Goal: Information Seeking & Learning: Learn about a topic

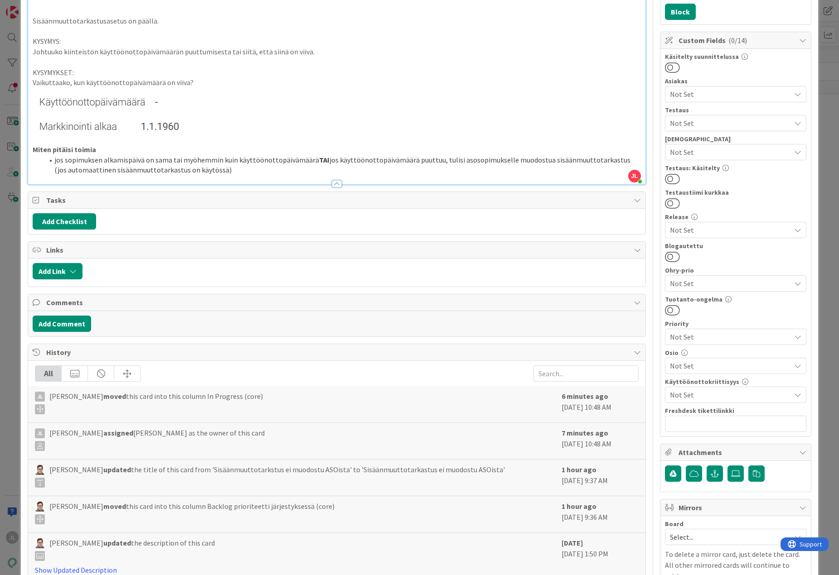
scroll to position [205, 0]
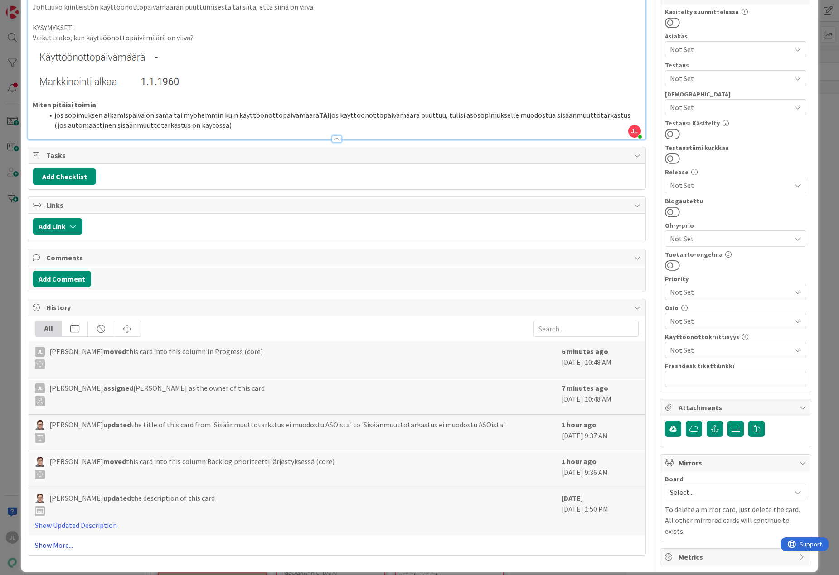
click at [49, 544] on link "Show More..." at bounding box center [336, 545] width 603 height 11
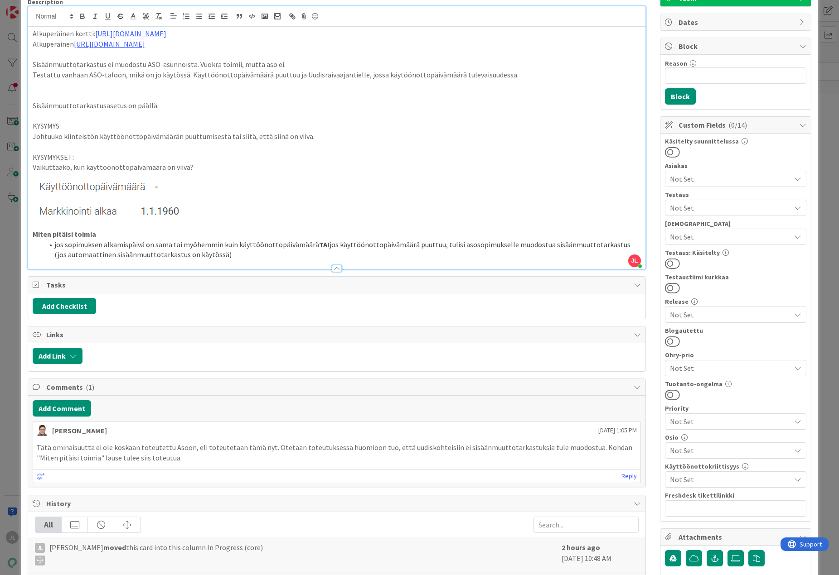
scroll to position [91, 0]
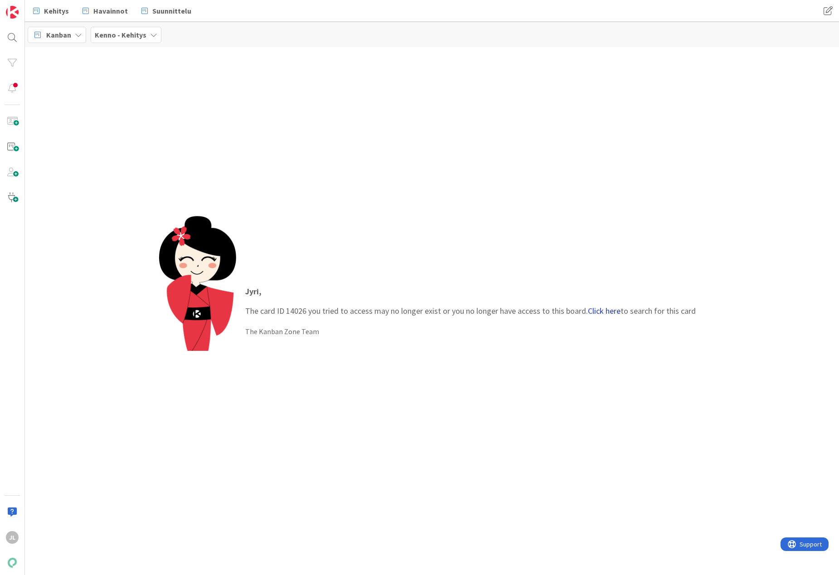
click at [603, 307] on link "Click here" at bounding box center [604, 311] width 33 height 10
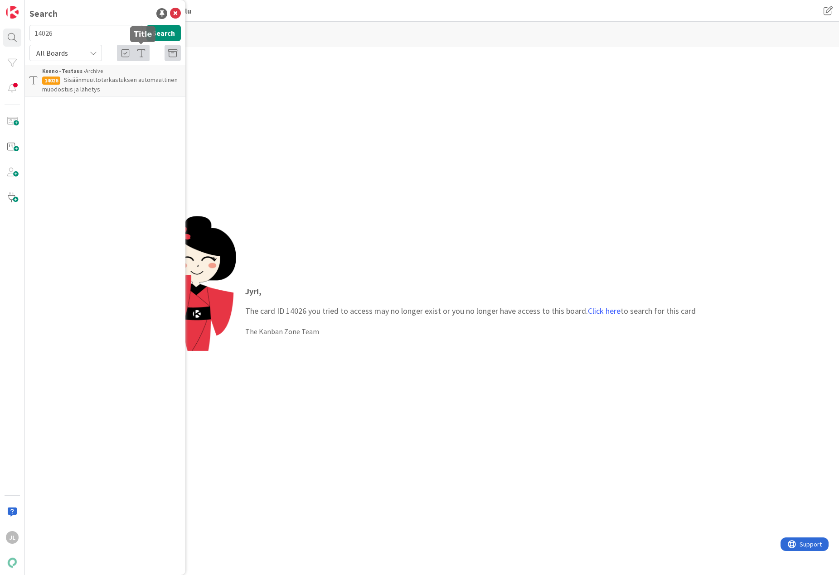
click at [128, 76] on span "Sisäänmuuttotarkastuksen automaattinen muodostus ja lähetys" at bounding box center [109, 85] width 135 height 18
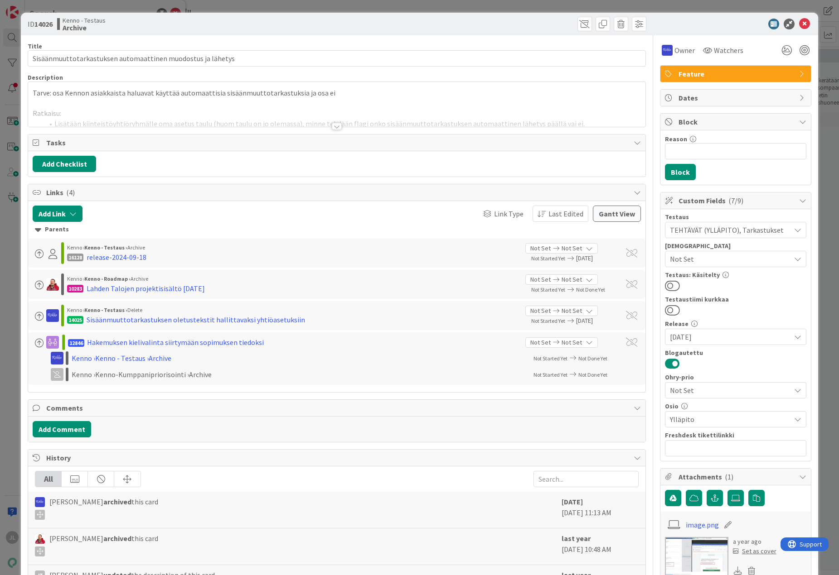
click at [304, 116] on div at bounding box center [336, 115] width 617 height 23
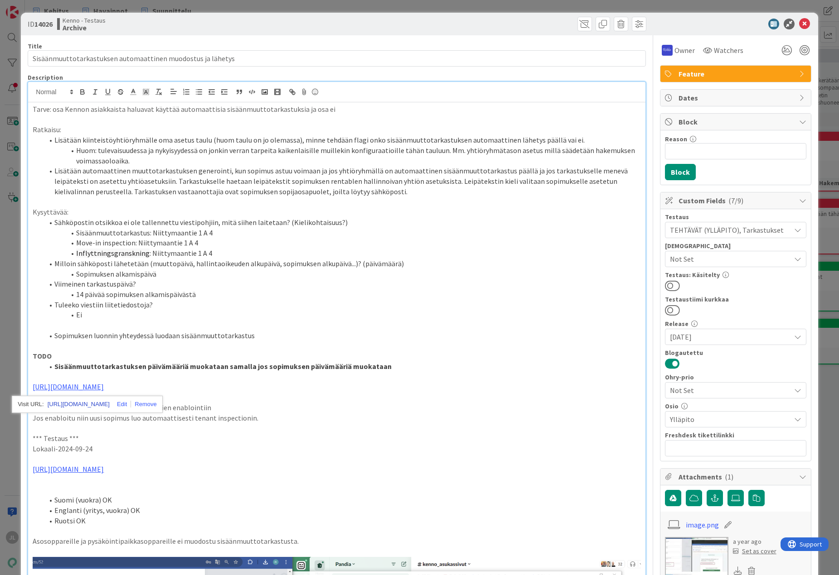
click at [110, 408] on link "https://github.com/pandiafi/kenno/pull/5697" at bounding box center [79, 405] width 62 height 12
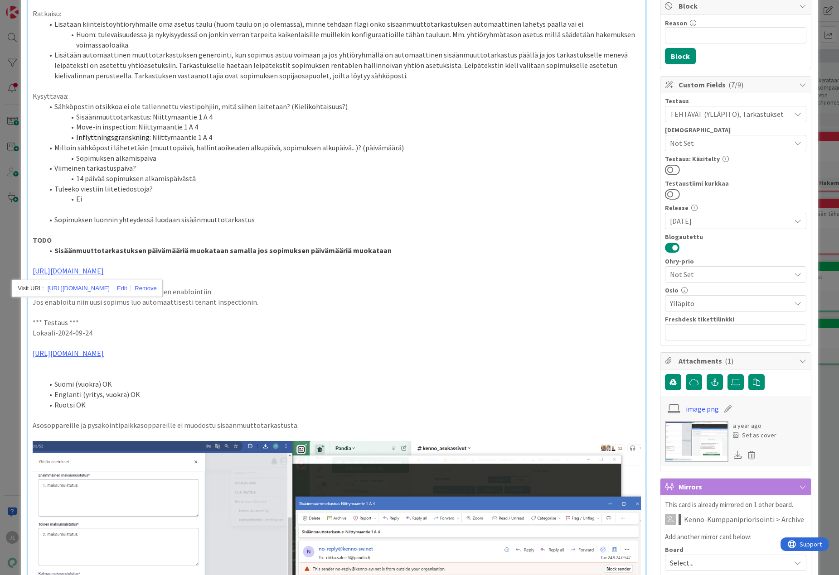
scroll to position [181, 0]
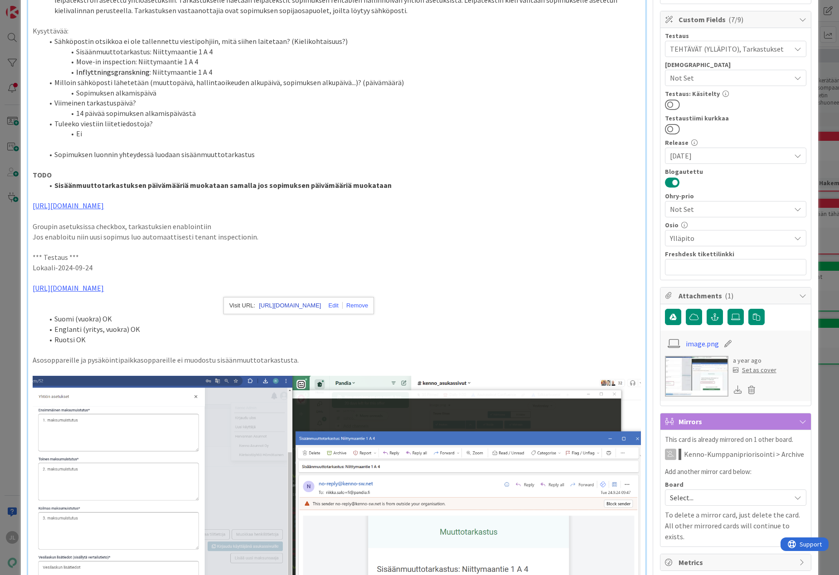
click at [297, 304] on link "https://pandia-oy.atlassian.net/wiki/spaces/KEN/pages/427851788/Sis+nmuuttotark…" at bounding box center [290, 306] width 62 height 12
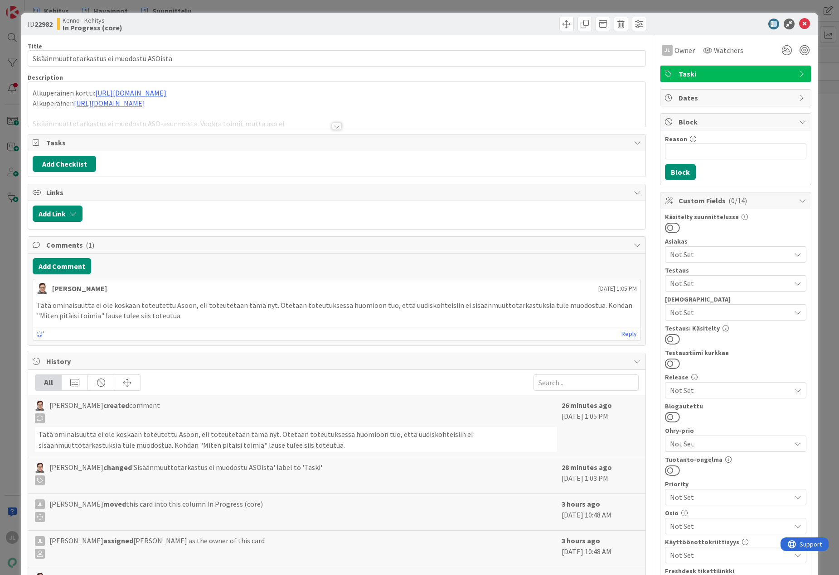
click at [445, 116] on div at bounding box center [336, 115] width 617 height 23
